Goal: Task Accomplishment & Management: Manage account settings

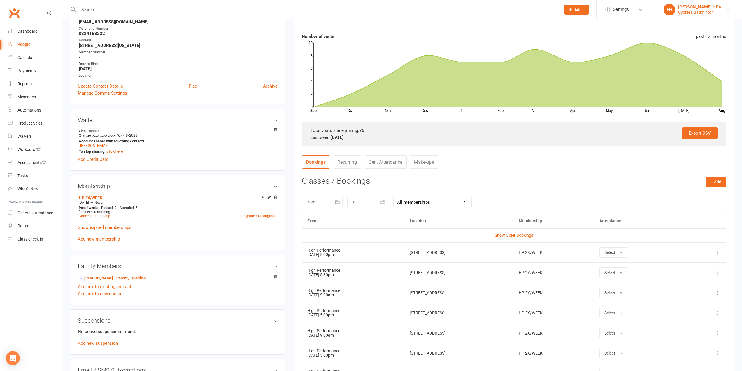
click at [709, 8] on div "[PERSON_NAME] HBA" at bounding box center [700, 6] width 43 height 5
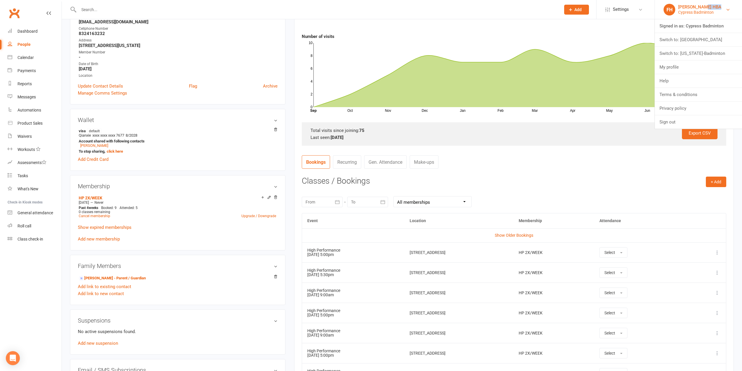
click at [709, 8] on div "[PERSON_NAME] HBA" at bounding box center [700, 6] width 43 height 5
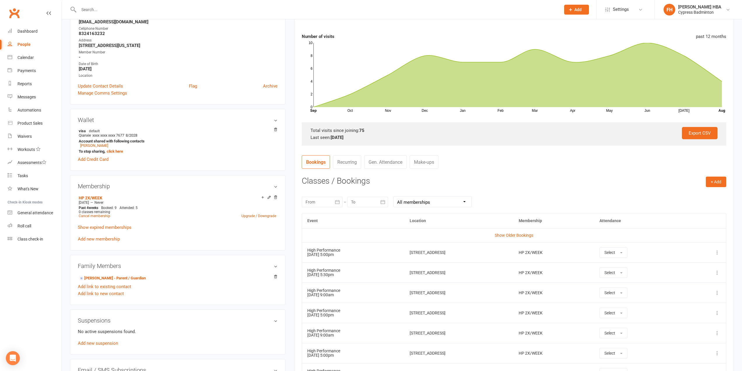
click at [379, 9] on input "text" at bounding box center [317, 10] width 480 height 8
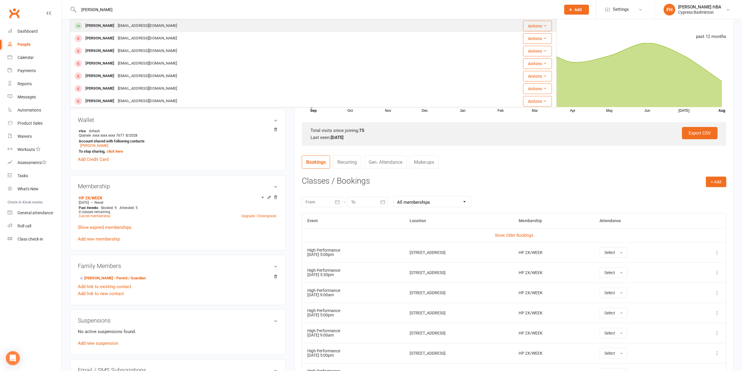
type input "nathaniel"
click at [189, 24] on div "Nathaniel Rank tinayrank@gmail.com" at bounding box center [266, 26] width 391 height 12
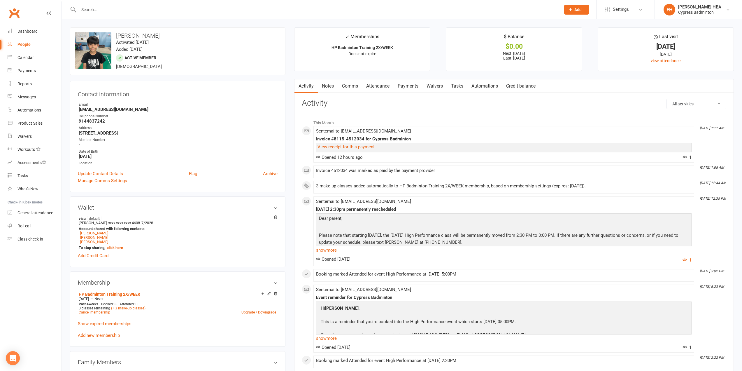
click at [410, 85] on link "Payments" at bounding box center [408, 85] width 29 height 13
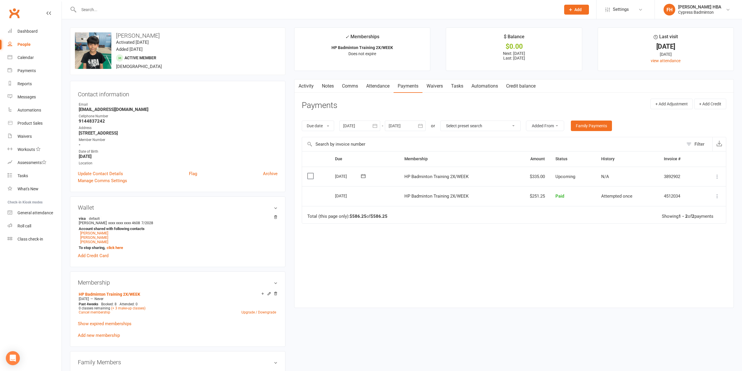
click at [347, 127] on div at bounding box center [360, 125] width 41 height 11
click at [355, 141] on button "button" at bounding box center [349, 139] width 13 height 11
click at [354, 141] on button "button" at bounding box center [349, 139] width 13 height 11
click at [414, 162] on span "01" at bounding box center [414, 162] width 5 height 5
type input "[DATE]"
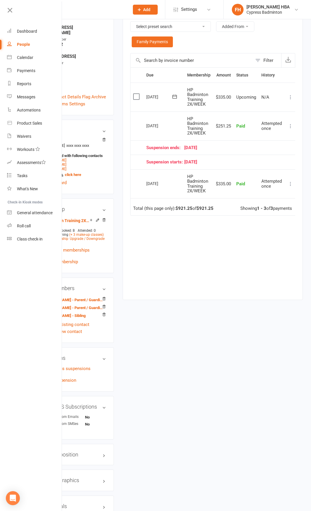
scroll to position [117, 0]
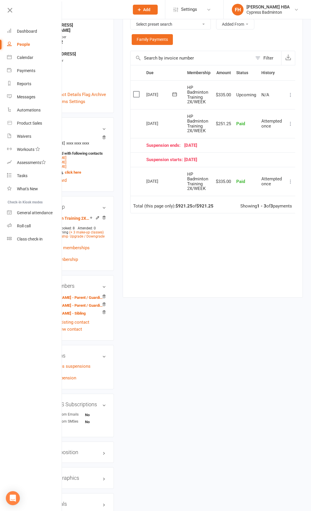
click at [289, 95] on icon at bounding box center [290, 95] width 6 height 6
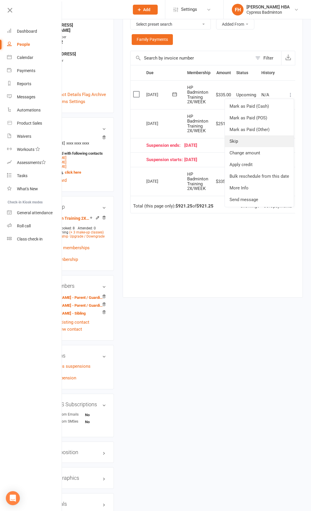
click at [237, 139] on link "Skip" at bounding box center [259, 141] width 69 height 12
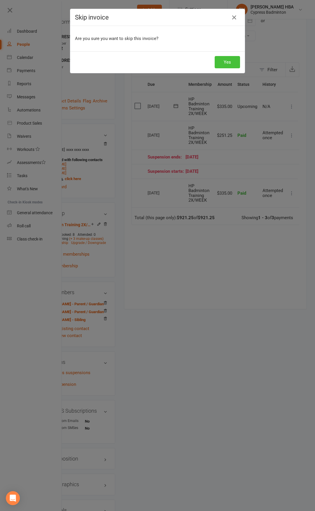
click at [224, 63] on button "Yes" at bounding box center [227, 62] width 25 height 12
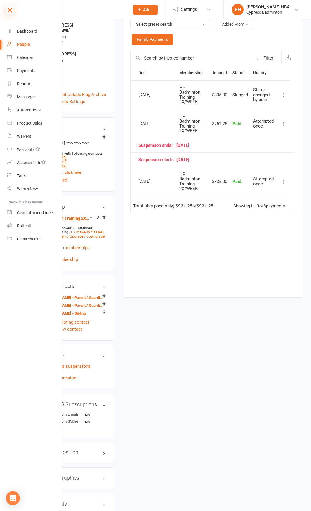
click at [8, 11] on icon at bounding box center [10, 10] width 8 height 8
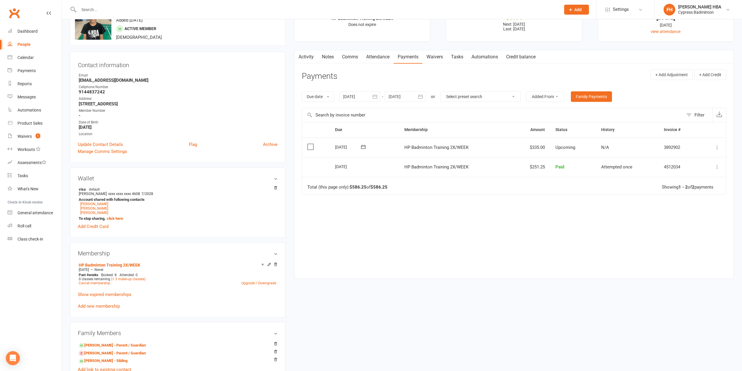
click at [382, 63] on link "Attendance" at bounding box center [378, 56] width 32 height 13
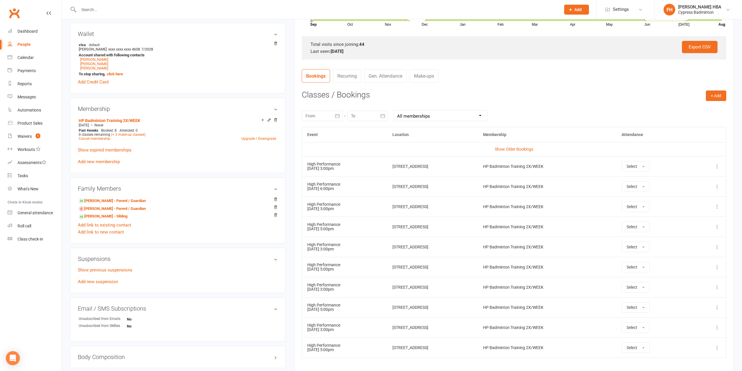
scroll to position [175, 0]
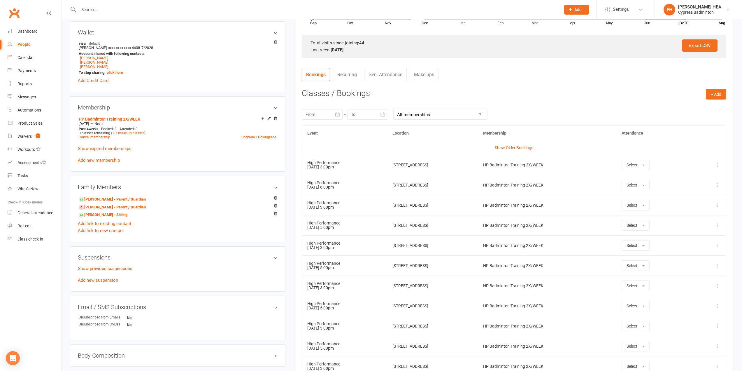
click at [322, 118] on div at bounding box center [322, 114] width 41 height 11
click at [321, 126] on button "[DATE]" at bounding box center [357, 128] width 76 height 11
click at [347, 152] on span "May" at bounding box center [345, 150] width 8 height 5
click at [403, 183] on span "24" at bounding box center [404, 183] width 5 height 5
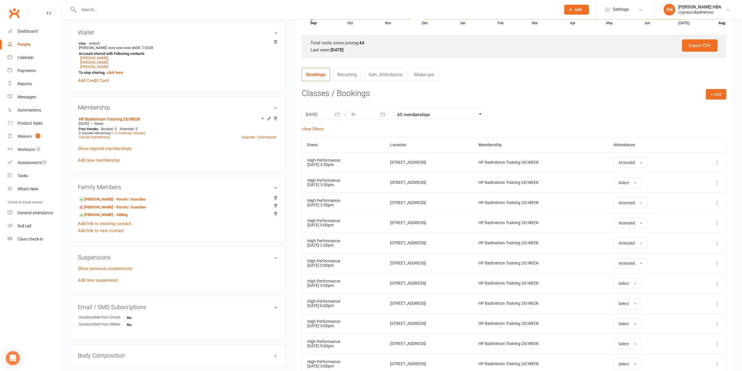
click at [387, 131] on div "clear filters" at bounding box center [514, 128] width 425 height 7
click at [324, 114] on div at bounding box center [322, 114] width 41 height 11
click at [396, 125] on th at bounding box center [403, 128] width 15 height 13
click at [385, 132] on button "[DATE]" at bounding box center [357, 128] width 76 height 11
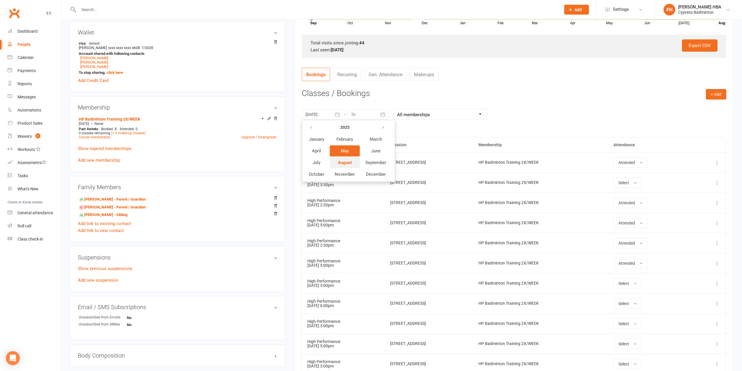
click at [342, 161] on span "August" at bounding box center [345, 162] width 14 height 5
click at [390, 153] on span "01" at bounding box center [389, 150] width 5 height 5
type input "[DATE]"
click at [371, 118] on div at bounding box center [367, 114] width 41 height 11
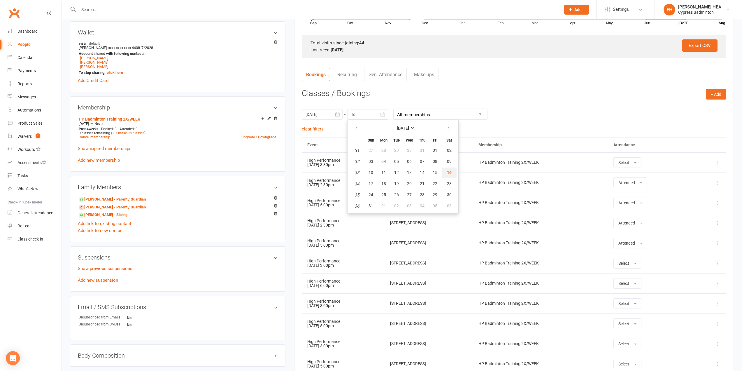
click at [447, 172] on span "16" at bounding box center [449, 172] width 5 height 5
type input "[DATE]"
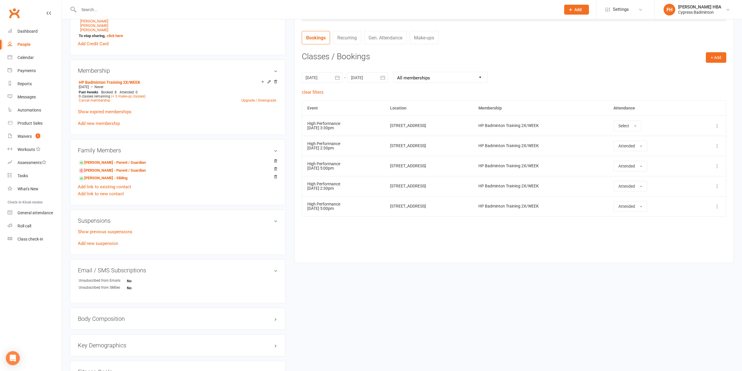
scroll to position [233, 0]
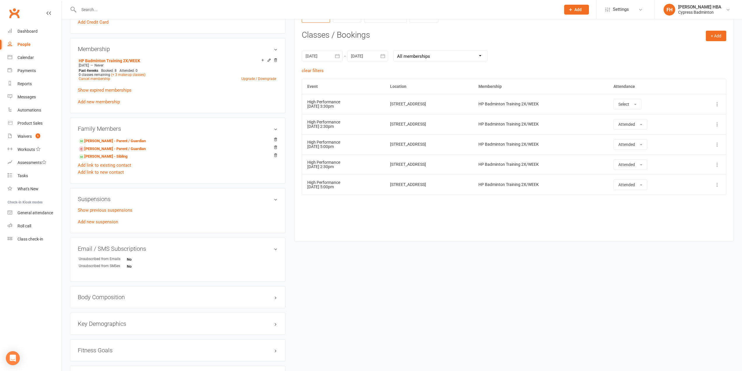
click at [317, 58] on div at bounding box center [322, 56] width 41 height 11
click at [310, 68] on icon "button" at bounding box center [311, 70] width 4 height 5
click at [403, 124] on span "24" at bounding box center [404, 125] width 5 height 5
type input "[DATE]"
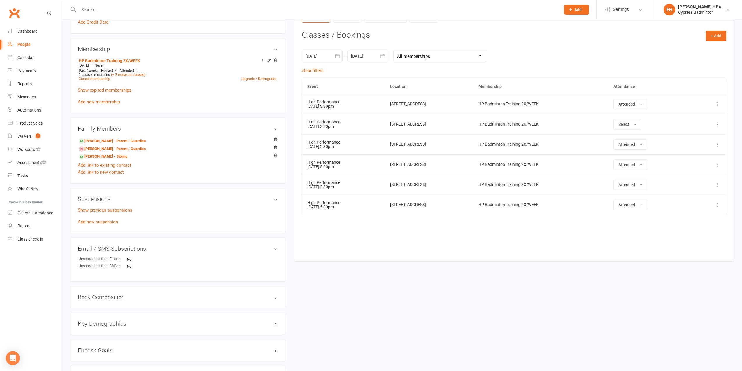
click at [354, 51] on div at bounding box center [367, 56] width 41 height 11
click at [353, 70] on button "button" at bounding box center [357, 70] width 13 height 11
click at [382, 137] on span "26" at bounding box center [384, 136] width 5 height 5
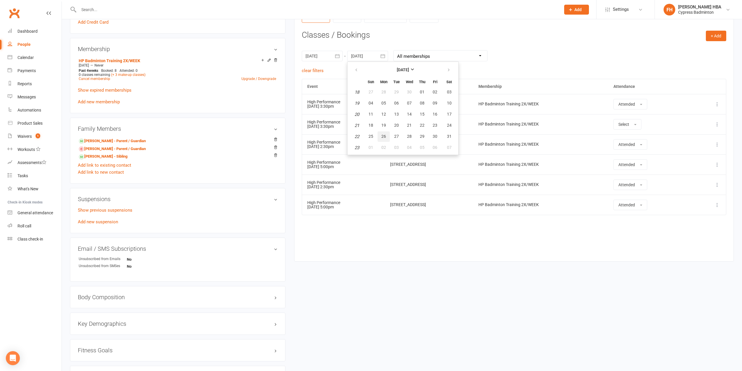
type input "[DATE]"
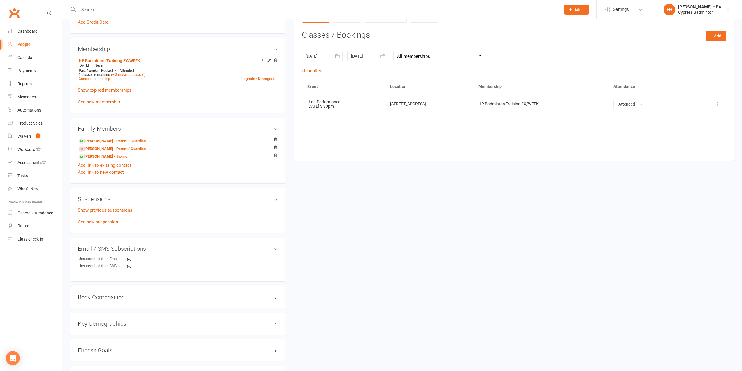
click at [328, 51] on div at bounding box center [322, 56] width 41 height 11
click at [405, 68] on button "button" at bounding box center [404, 70] width 13 height 11
click at [391, 90] on span "01" at bounding box center [389, 92] width 5 height 5
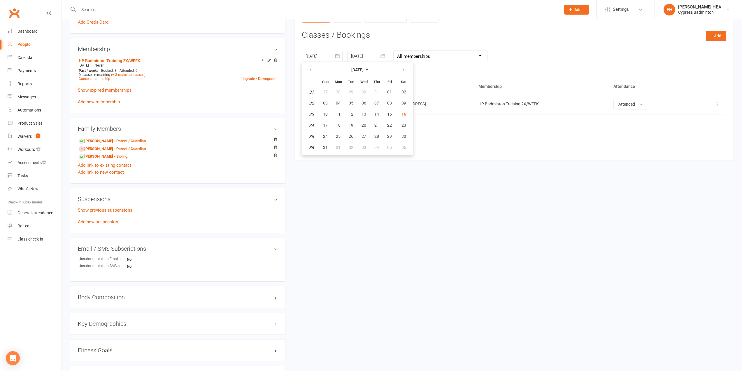
type input "[DATE]"
click at [381, 56] on icon "button" at bounding box center [383, 56] width 4 height 4
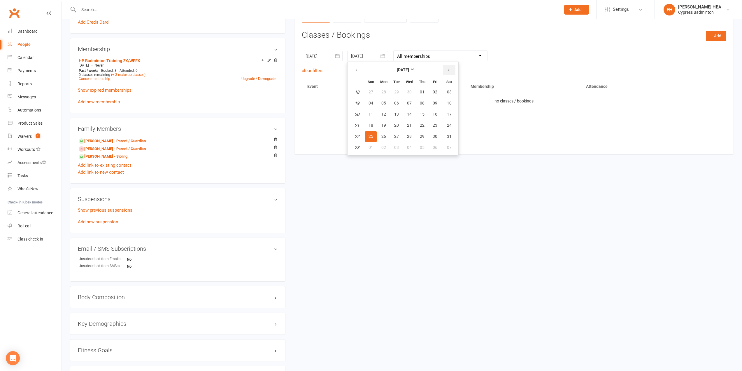
click at [453, 69] on button "button" at bounding box center [449, 70] width 13 height 11
click at [447, 115] on span "16" at bounding box center [449, 114] width 5 height 5
type input "[DATE]"
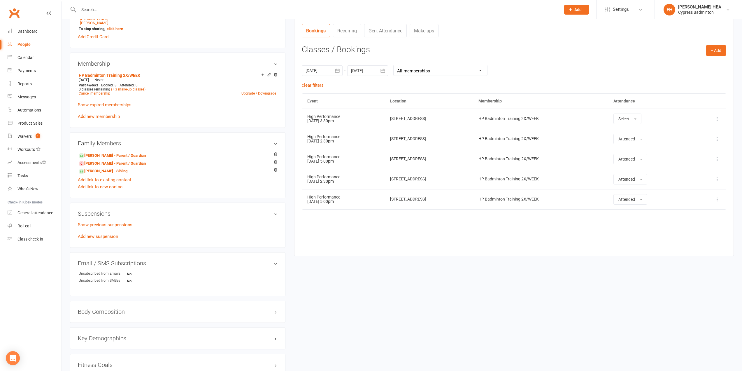
scroll to position [204, 0]
